Goal: Check status: Check status

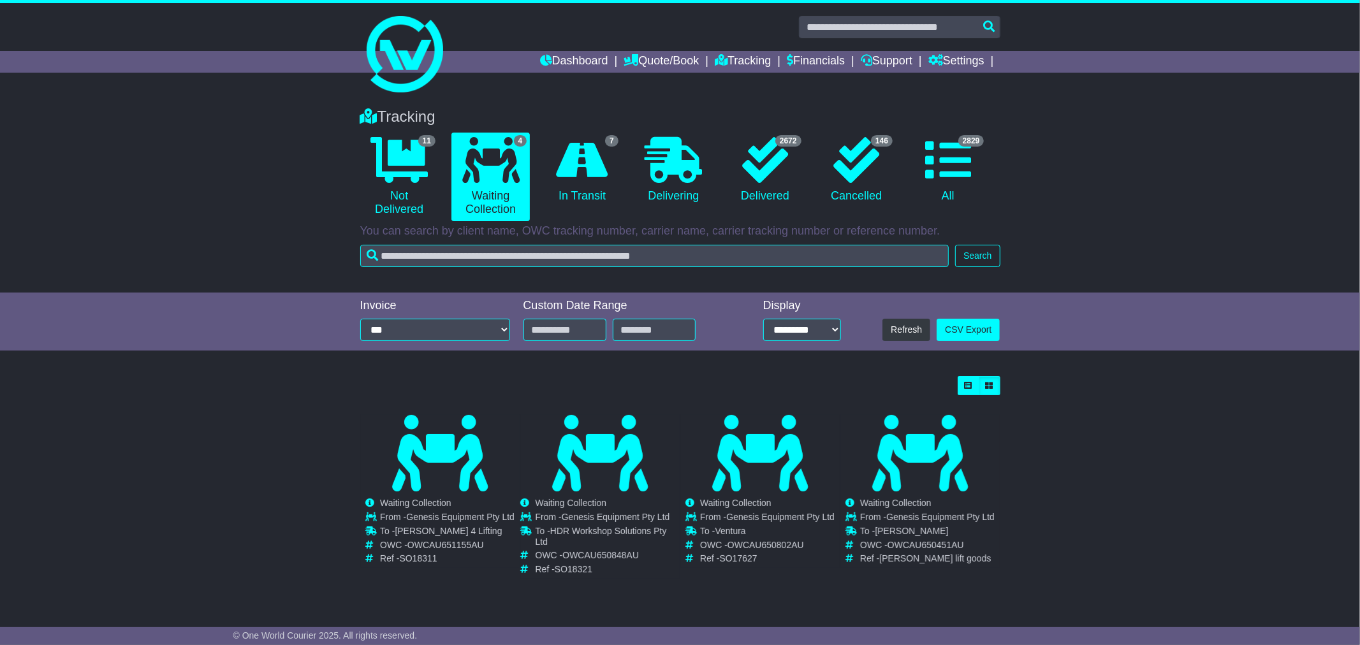
click at [201, 180] on div "Tracking 11 Not Delivered 4 Waiting Collection 7 In Transit 0 Delivering" at bounding box center [680, 194] width 1360 height 198
click at [198, 181] on div "Tracking 11 Not Delivered 4 Waiting Collection 7 In Transit 0 Delivering" at bounding box center [680, 194] width 1360 height 198
click at [237, 210] on div "Tracking 11 Not Delivered 4 Waiting Collection 7 In Transit 0 Delivering" at bounding box center [680, 194] width 1360 height 198
click at [223, 371] on div "Loading... No bookings found Carrier OWC / Carrier # Pickup Delivery Status OWS…" at bounding box center [680, 487] width 1360 height 235
click at [221, 254] on div "Tracking 11 Not Delivered 4 Waiting Collection 7 In Transit 0 Delivering" at bounding box center [680, 194] width 1360 height 198
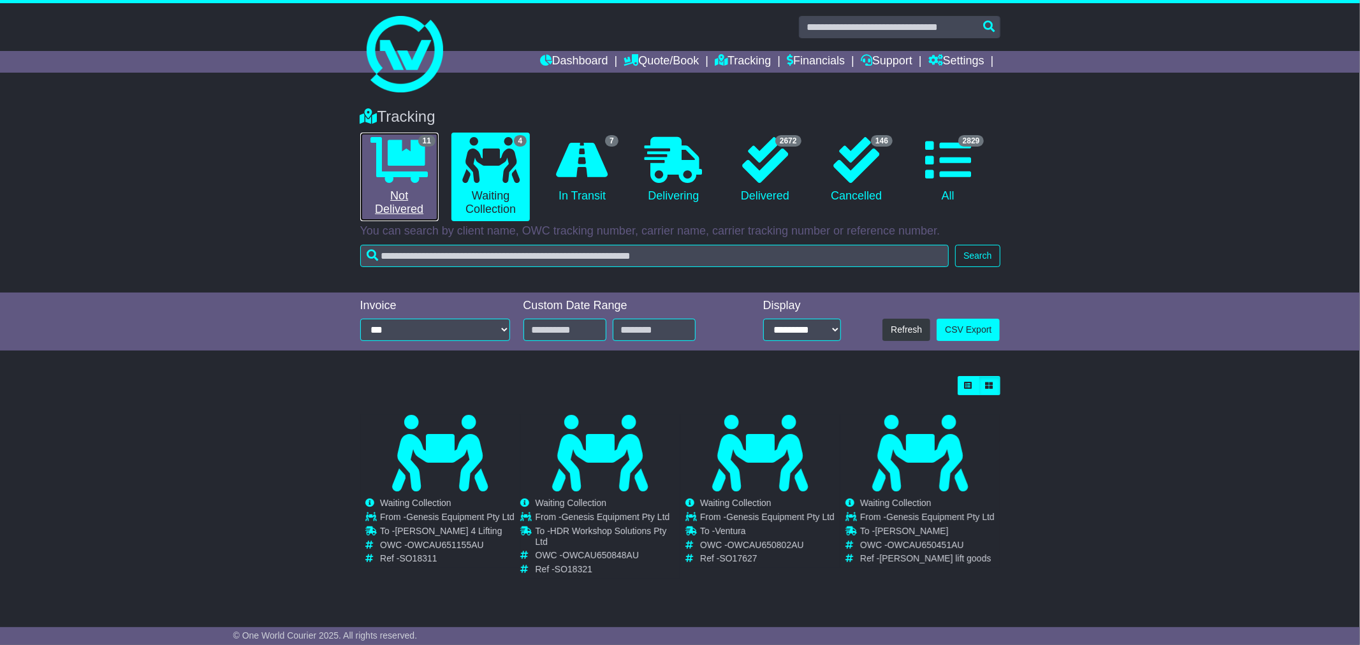
click at [416, 183] on link "11 Not Delivered" at bounding box center [399, 177] width 78 height 89
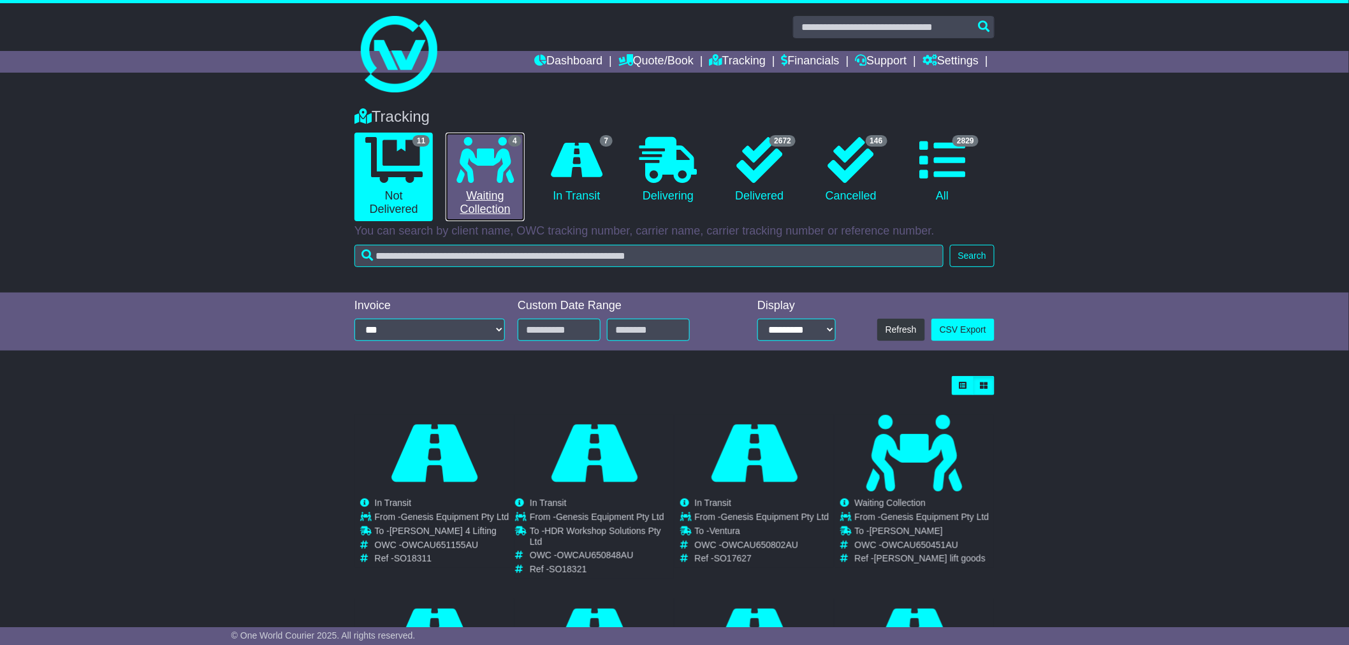
click at [464, 182] on icon at bounding box center [484, 160] width 57 height 46
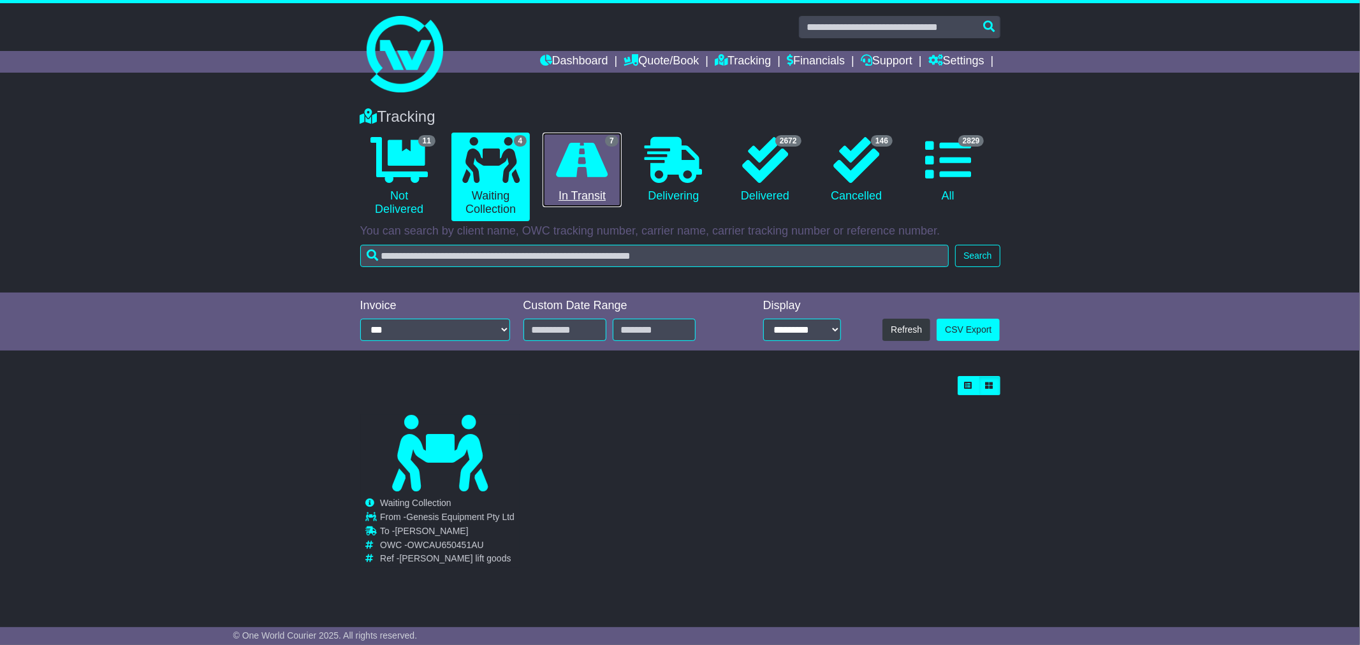
click at [595, 184] on link "7 In Transit" at bounding box center [582, 170] width 78 height 75
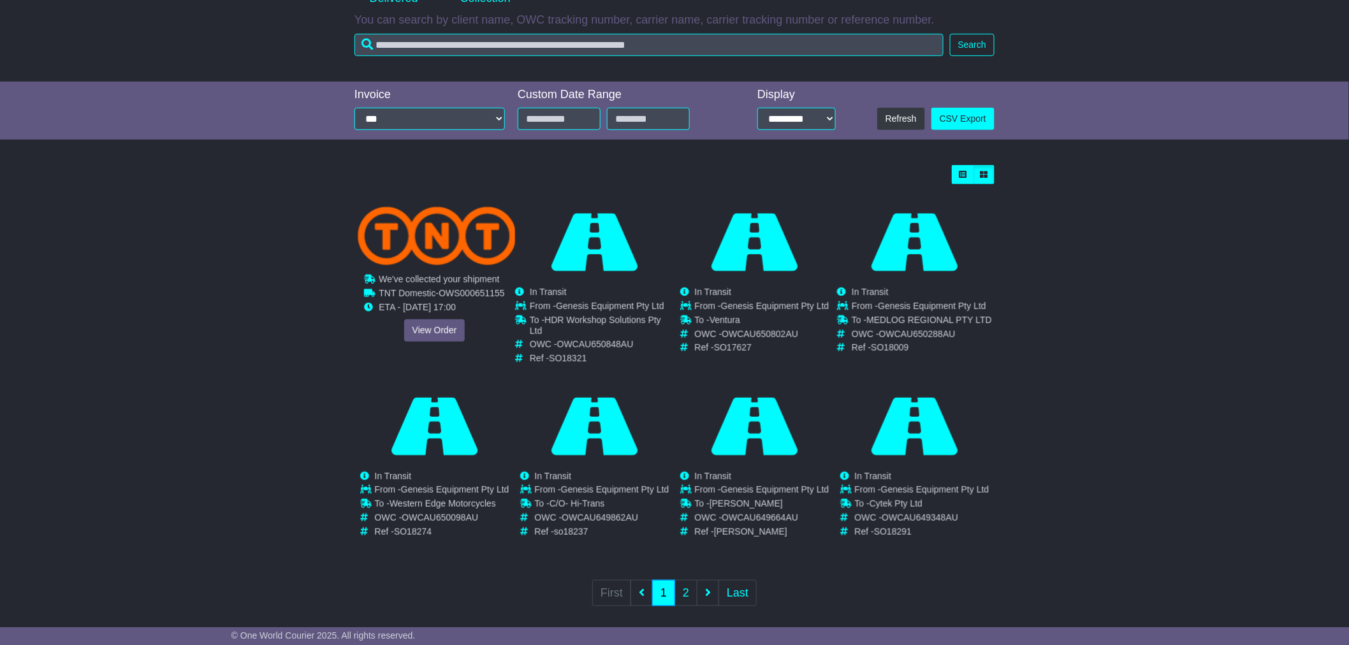
scroll to position [212, 0]
click at [437, 326] on link "View Order" at bounding box center [434, 330] width 61 height 22
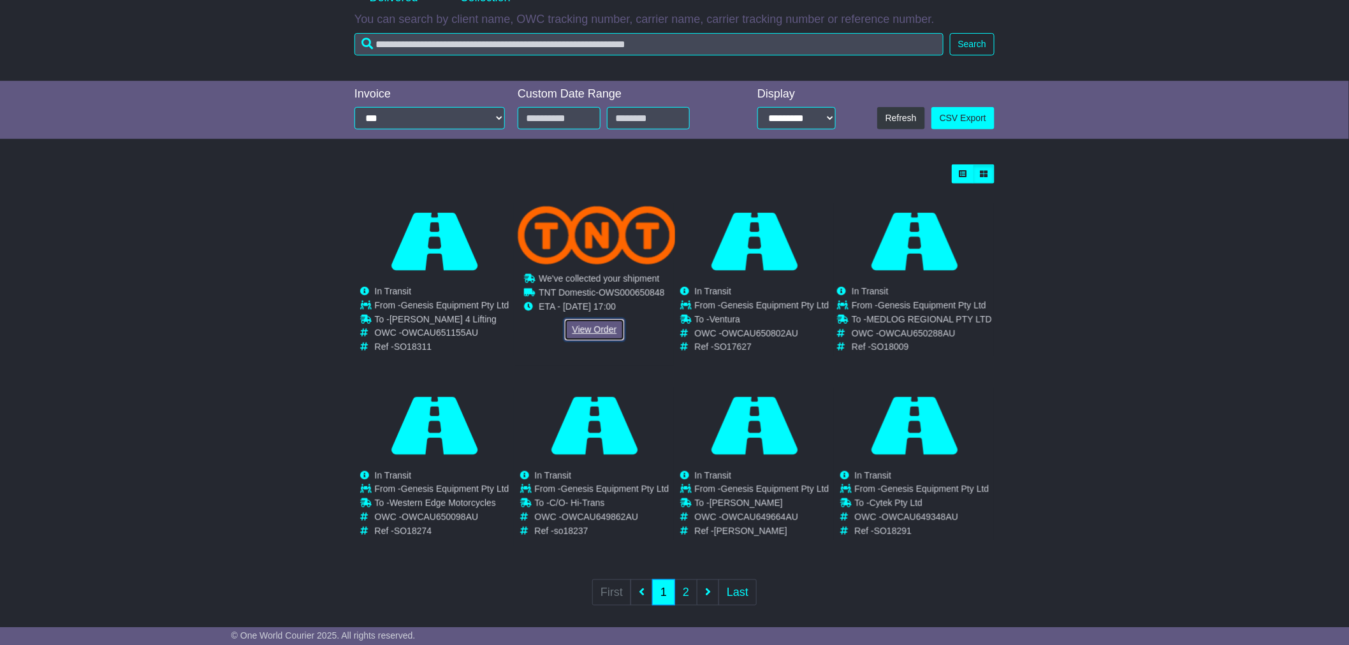
click at [585, 326] on link "View Order" at bounding box center [594, 330] width 61 height 22
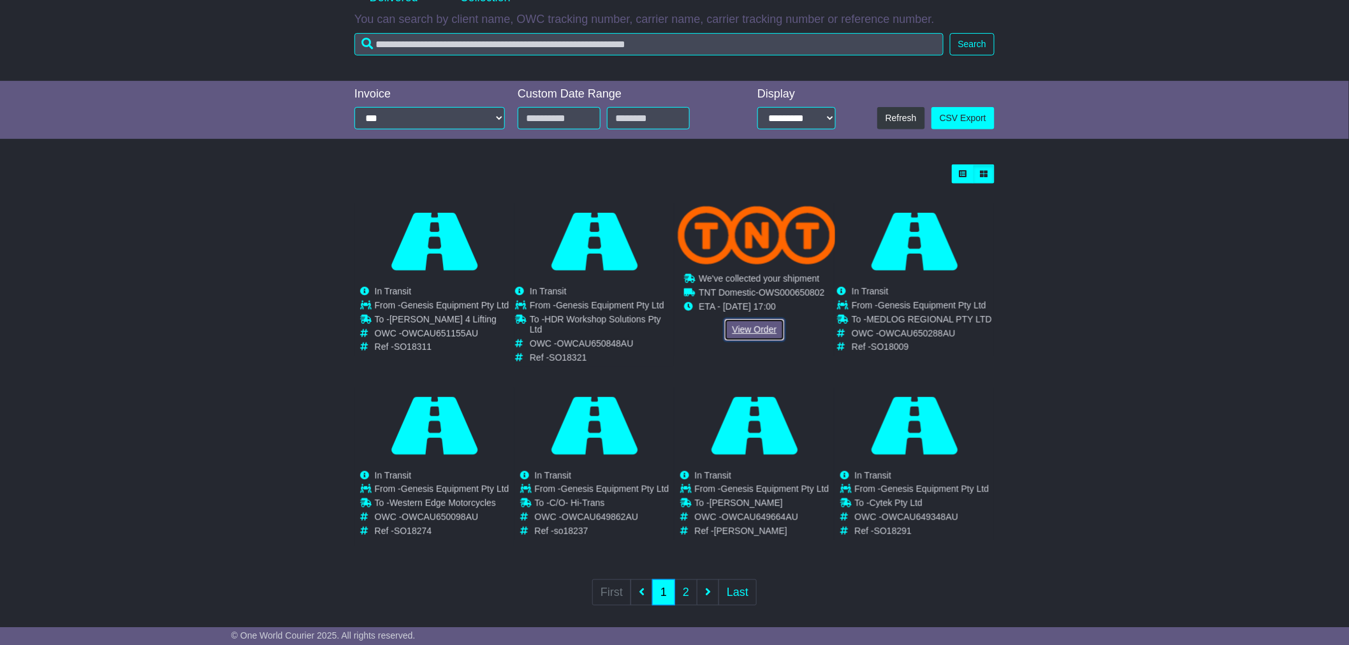
click at [755, 329] on link "View Order" at bounding box center [754, 330] width 61 height 22
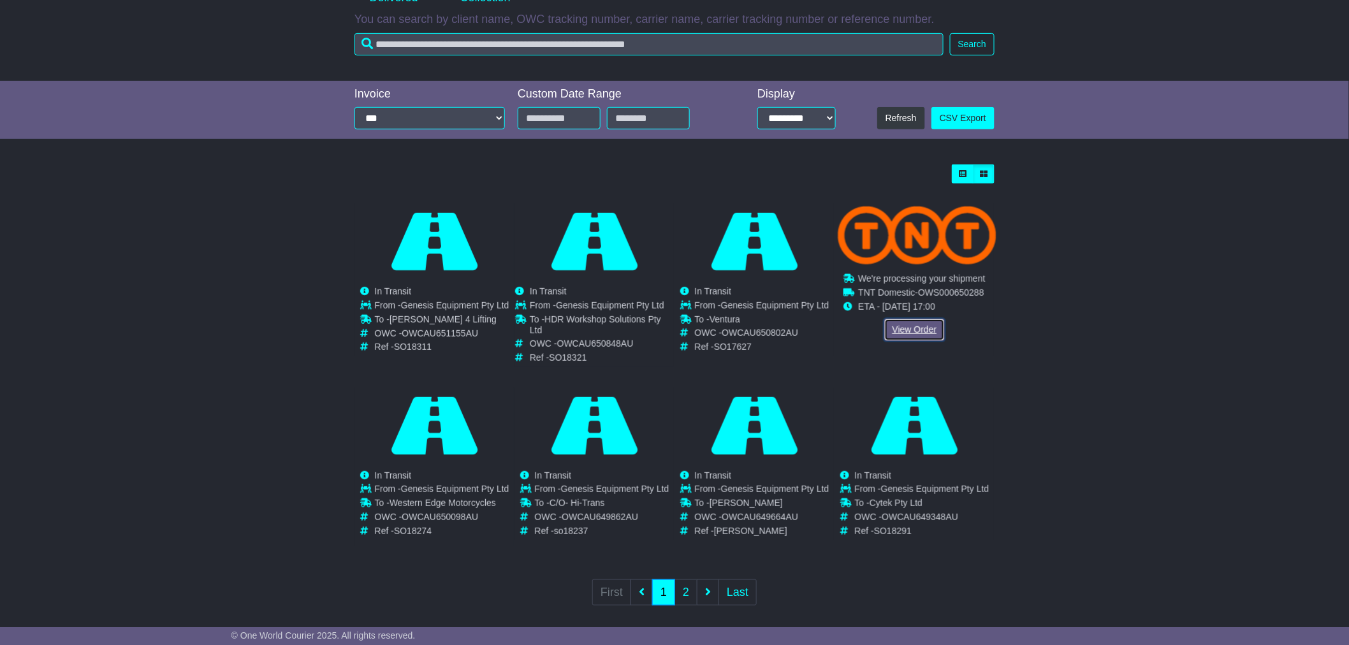
click at [913, 328] on link "View Order" at bounding box center [914, 330] width 61 height 22
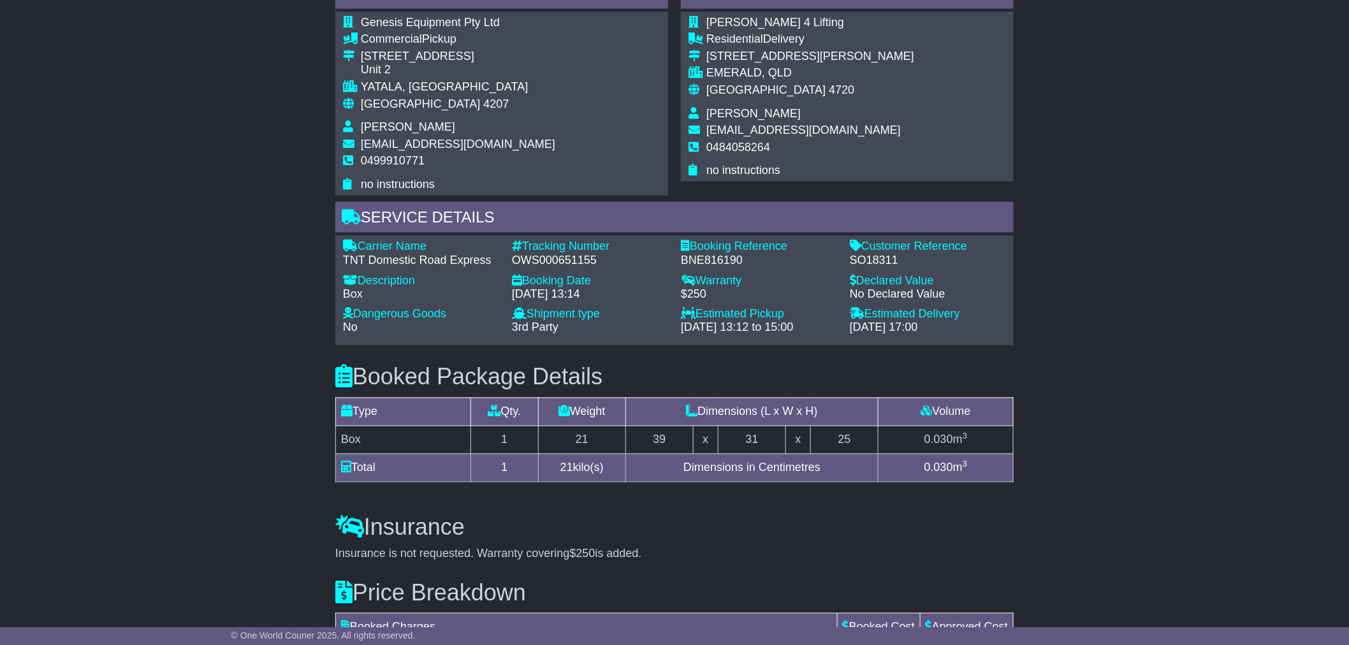
scroll to position [708, 0]
click at [123, 245] on div "Email Download Tracking Pricing Insurance" at bounding box center [674, 157] width 1349 height 1290
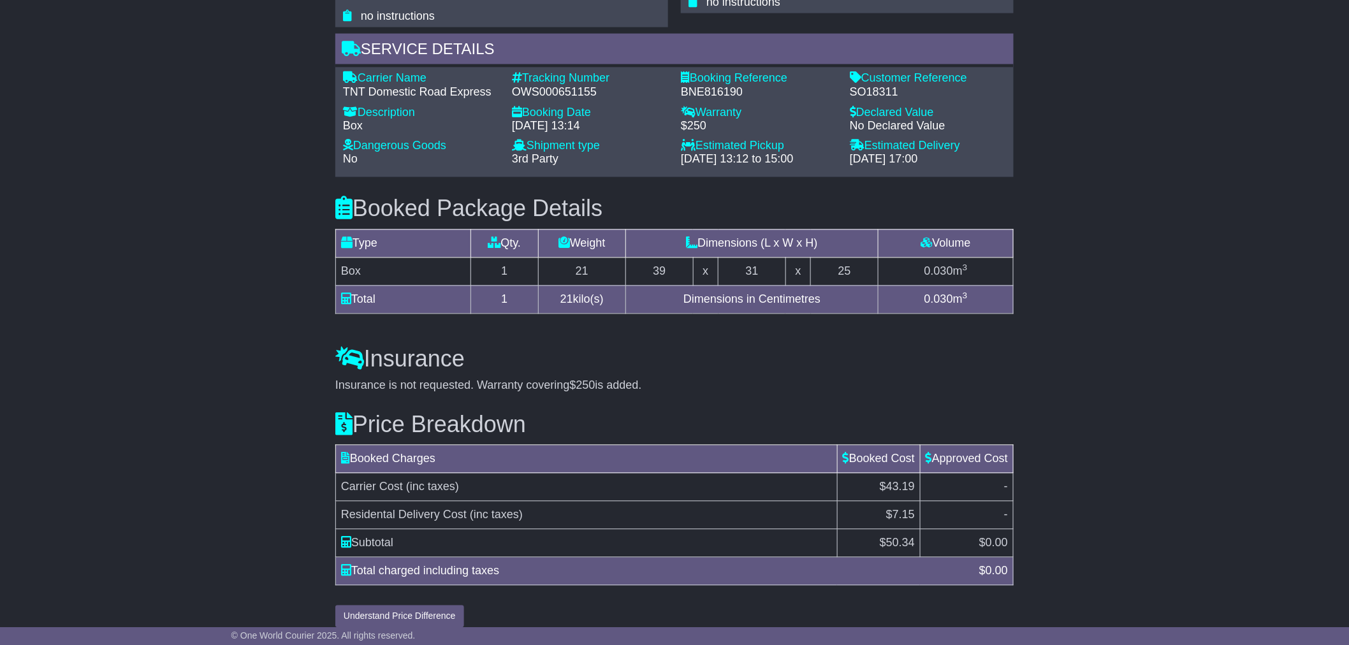
scroll to position [888, 0]
